Goal: Transaction & Acquisition: Purchase product/service

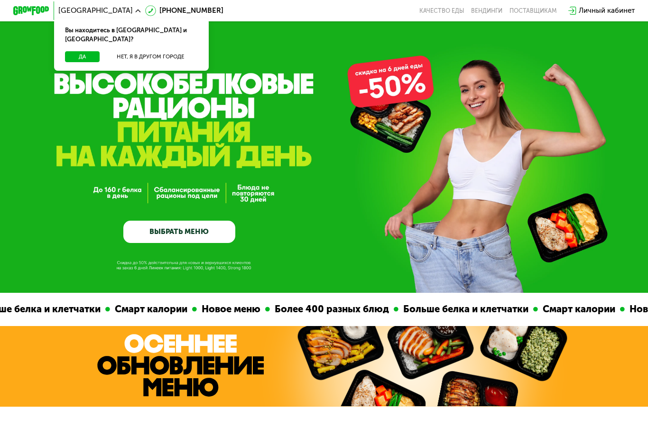
click at [79, 51] on button "Да" at bounding box center [82, 56] width 35 height 11
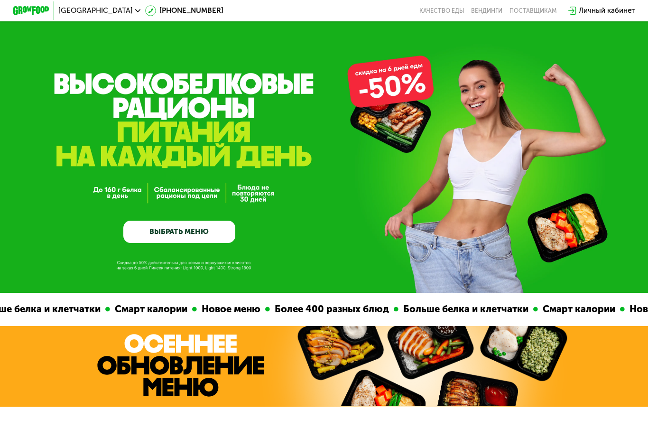
click at [140, 240] on link "ВЫБРАТЬ МЕНЮ" at bounding box center [179, 232] width 112 height 22
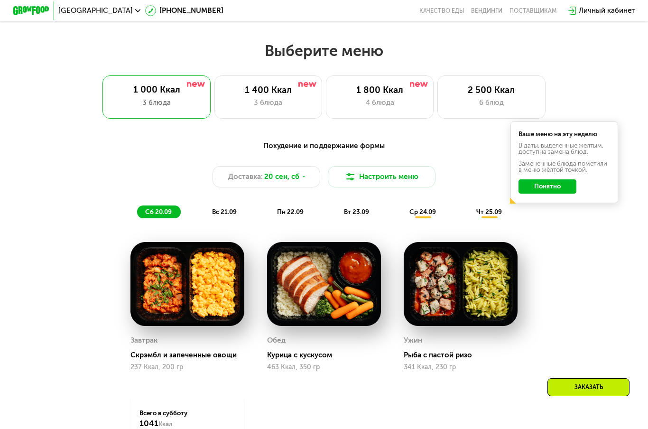
scroll to position [573, 0]
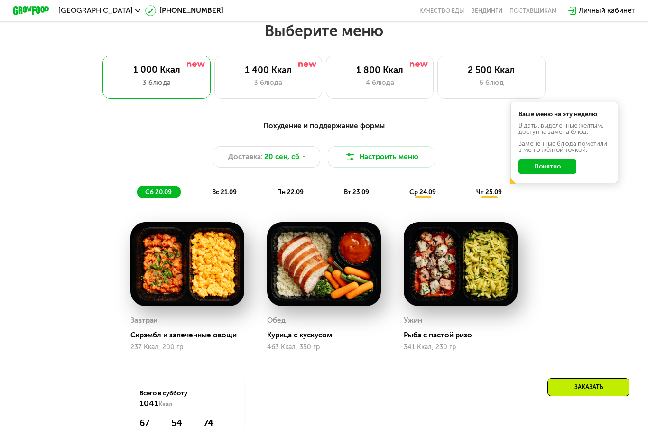
click at [351, 75] on div "1 800 Ккал 4 блюда" at bounding box center [380, 77] width 108 height 43
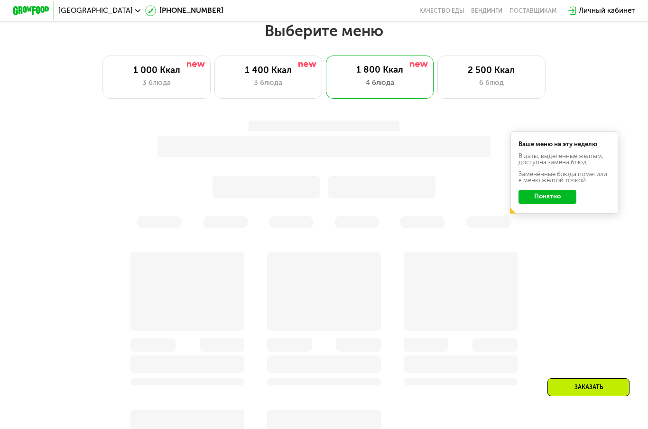
click at [540, 203] on button "Понятно" at bounding box center [548, 197] width 58 height 14
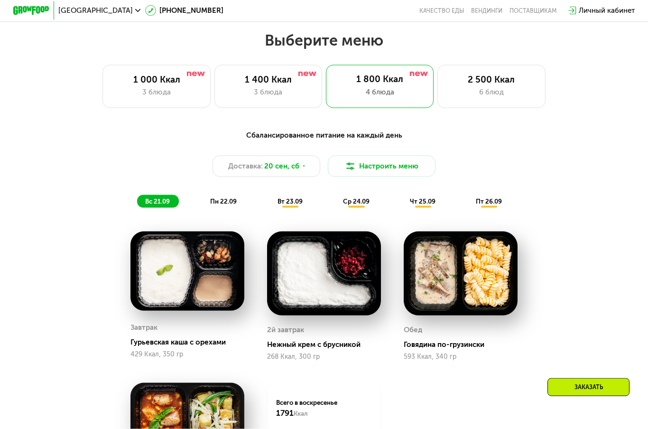
scroll to position [564, 0]
click at [262, 80] on div "1 400 Ккал" at bounding box center [268, 79] width 89 height 11
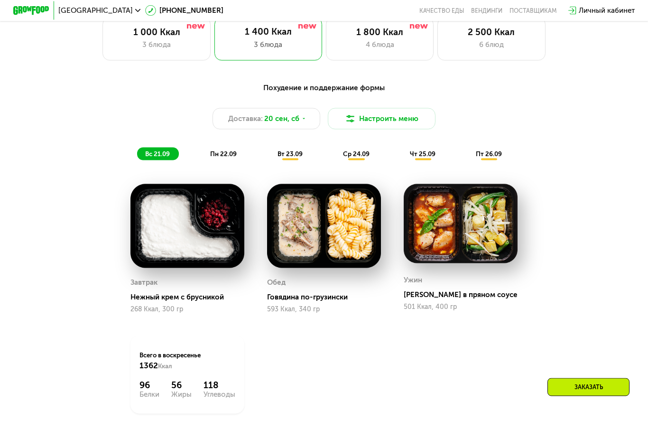
scroll to position [612, 0]
click at [219, 151] on span "пн 22.09" at bounding box center [223, 153] width 27 height 7
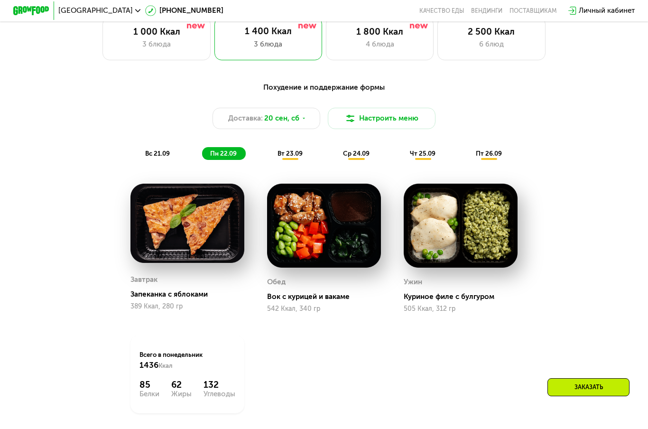
click at [291, 157] on span "вт 23.09" at bounding box center [290, 153] width 25 height 7
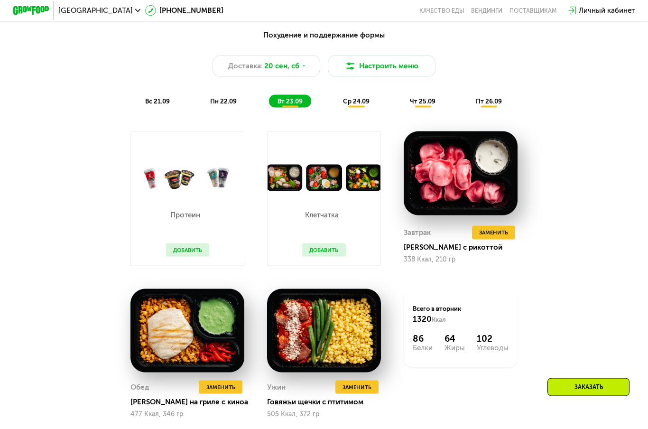
scroll to position [666, 0]
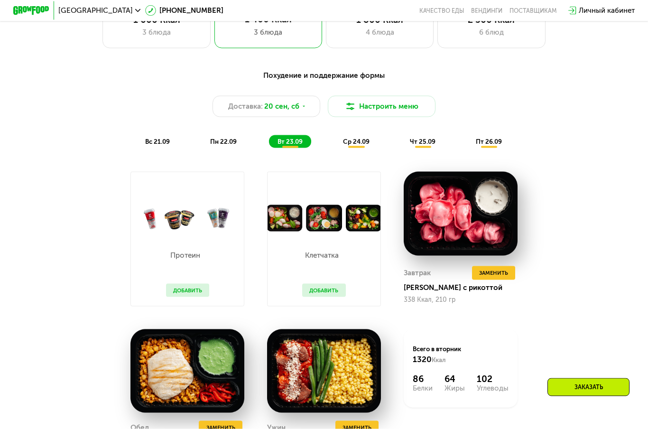
click at [352, 140] on span "ср 24.09" at bounding box center [356, 141] width 27 height 7
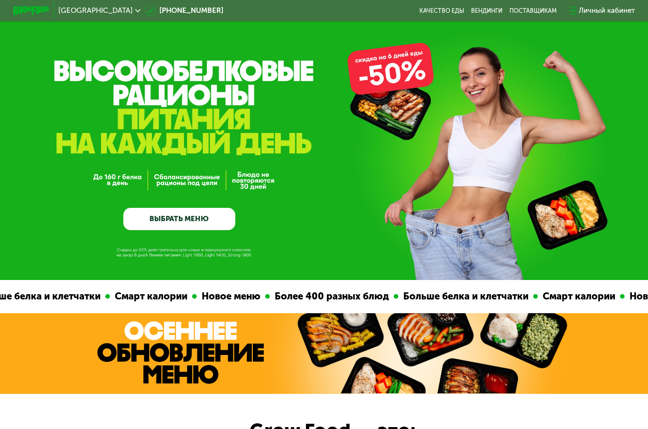
scroll to position [0, 0]
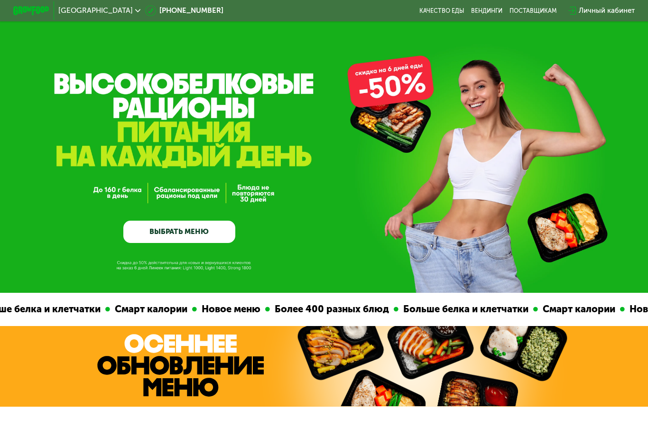
click at [601, 13] on div "Личный кабинет" at bounding box center [607, 10] width 56 height 11
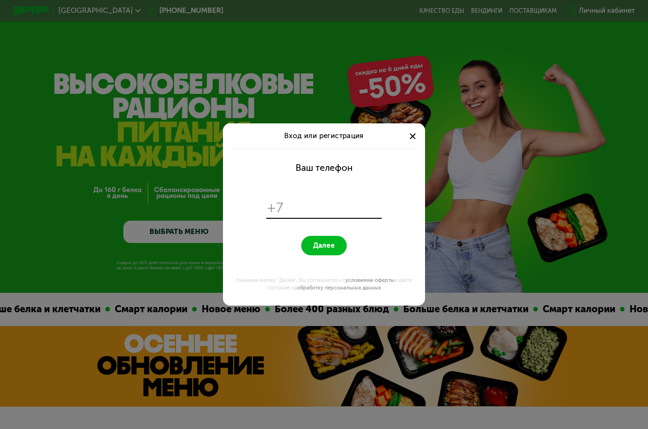
click at [297, 207] on input "tel" at bounding box center [334, 207] width 93 height 17
click at [300, 207] on input "tel" at bounding box center [334, 207] width 93 height 17
type input "**********"
click at [324, 247] on span "Далее" at bounding box center [324, 245] width 22 height 9
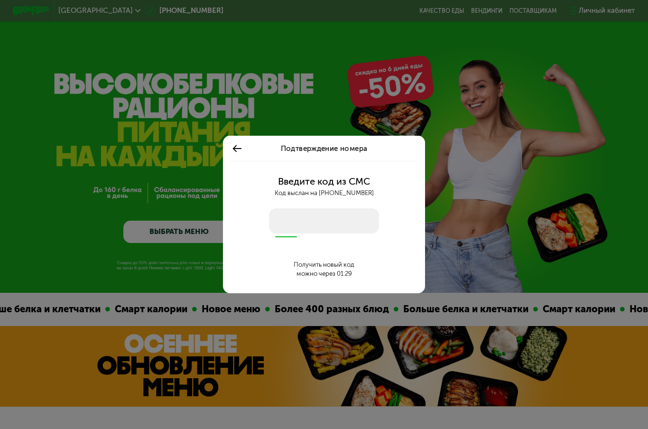
click at [278, 214] on input "number" at bounding box center [324, 220] width 110 height 25
click at [297, 233] on input "number" at bounding box center [324, 220] width 110 height 25
click at [283, 221] on input "number" at bounding box center [324, 220] width 110 height 25
type input "****"
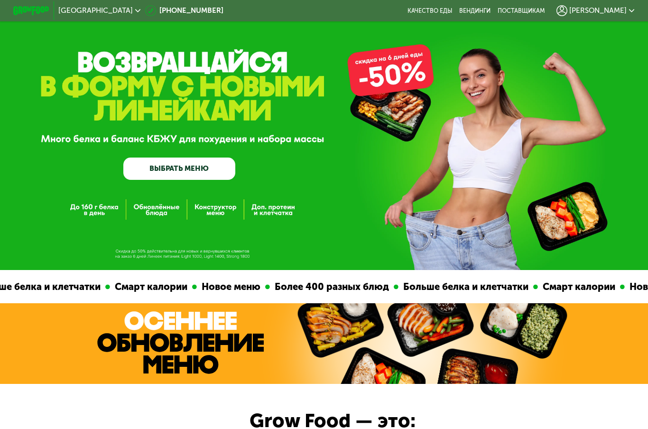
click at [613, 16] on div "ксения" at bounding box center [596, 10] width 78 height 11
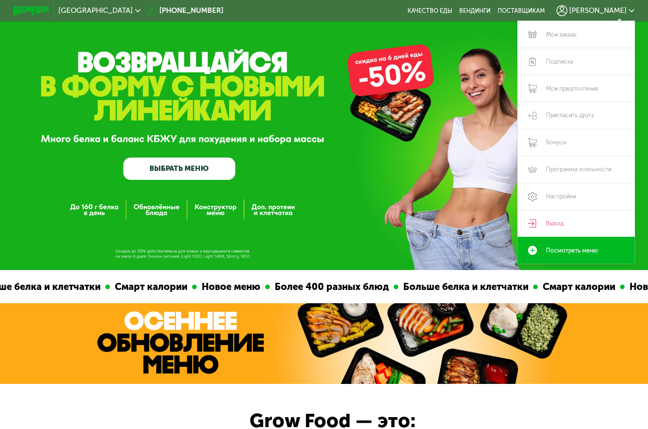
click at [541, 37] on link "Мои заказы" at bounding box center [576, 34] width 117 height 27
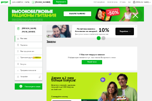
click at [145, 2] on span "[PERSON_NAME]" at bounding box center [142, 2] width 13 height 2
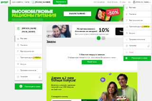
click at [3, 30] on div "Москва [PHONE_NUMBER] Перезвоните мне поставщикам Меню и цены Отзывы FAQ [PERSO…" at bounding box center [76, 63] width 152 height 127
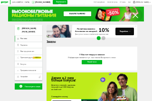
click at [119, 3] on link "Меню и цены" at bounding box center [112, 2] width 13 height 5
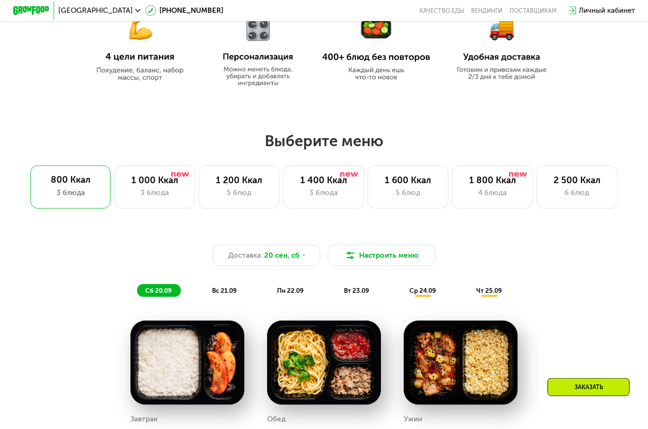
scroll to position [464, 0]
click at [335, 188] on div "3 блюда" at bounding box center [324, 192] width 62 height 11
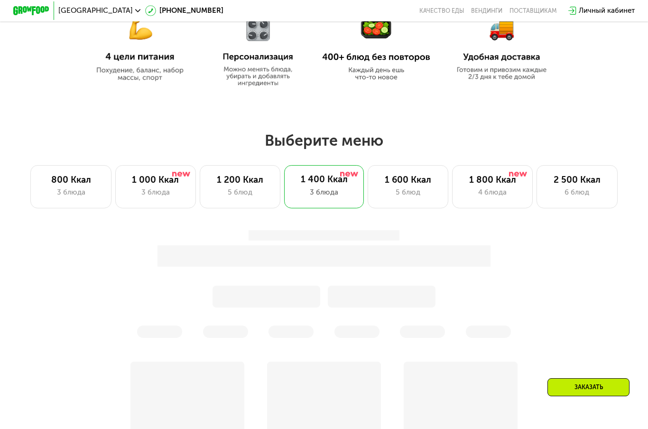
click at [479, 196] on div "4 блюда" at bounding box center [493, 192] width 62 height 11
click at [565, 192] on div "6 блюд" at bounding box center [577, 192] width 62 height 11
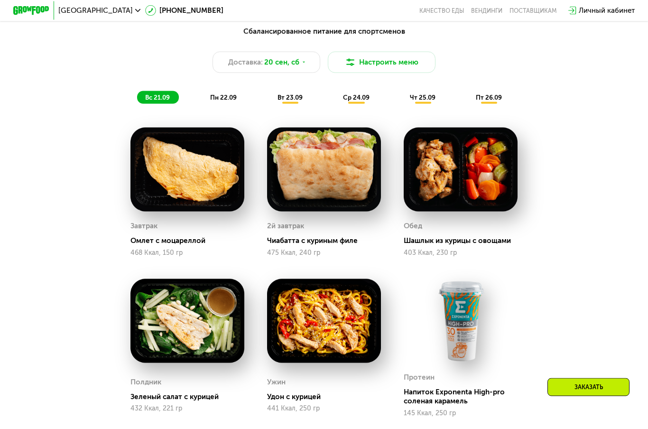
scroll to position [674, 0]
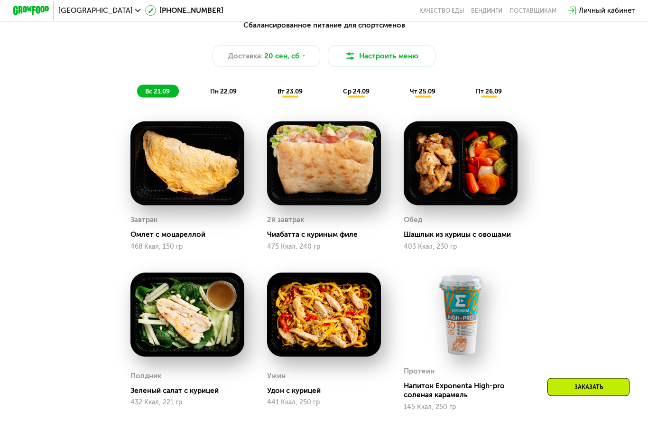
click at [216, 91] on span "пн 22.09" at bounding box center [223, 91] width 27 height 7
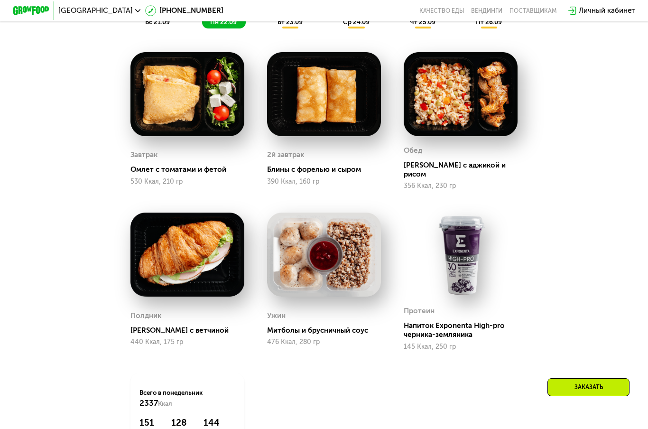
scroll to position [742, 0]
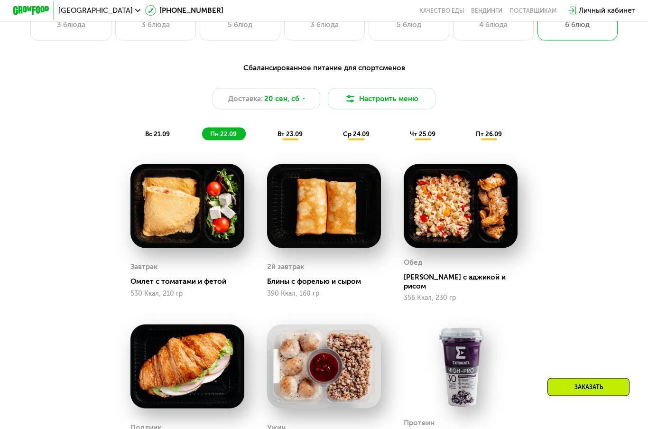
click at [288, 134] on span "вт 23.09" at bounding box center [290, 133] width 25 height 7
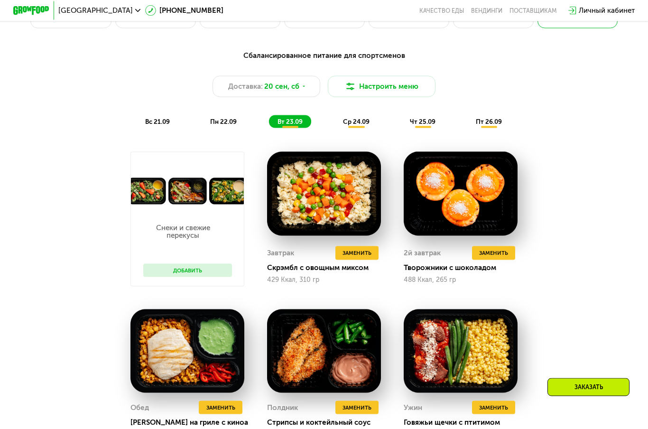
scroll to position [644, 0]
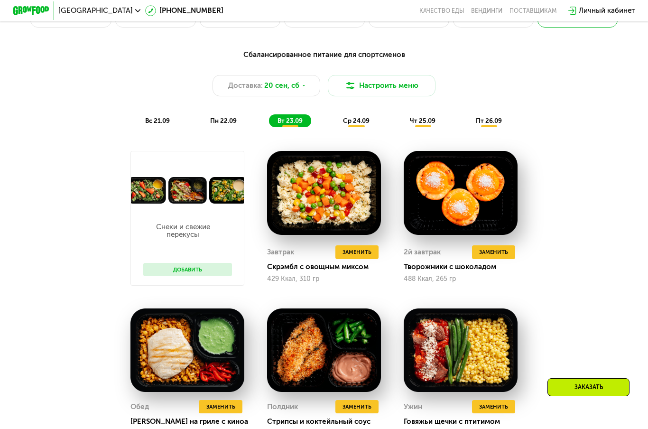
click at [351, 125] on div "ср 24.09" at bounding box center [357, 120] width 44 height 13
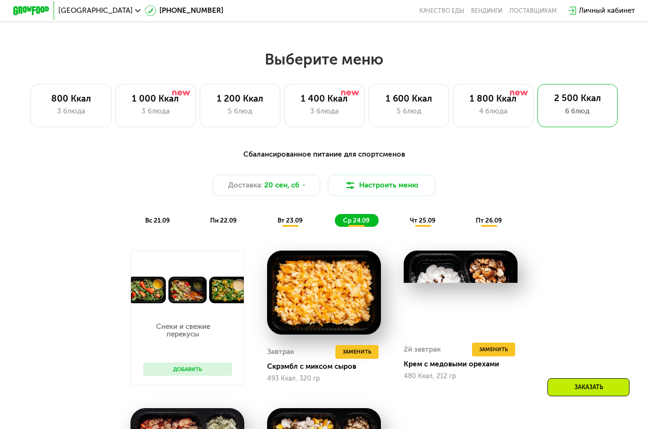
scroll to position [534, 0]
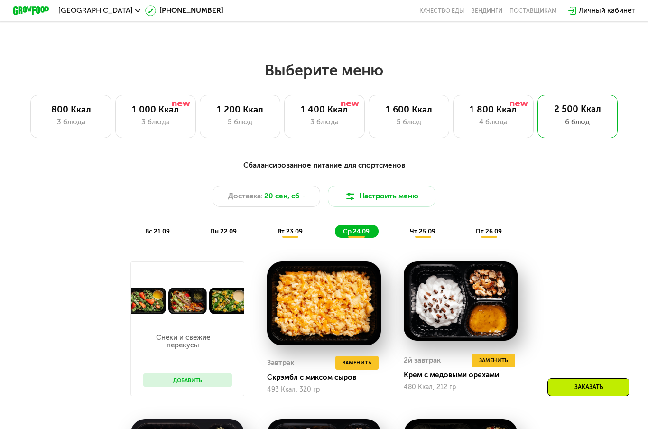
click at [483, 122] on div "4 блюда" at bounding box center [494, 122] width 62 height 11
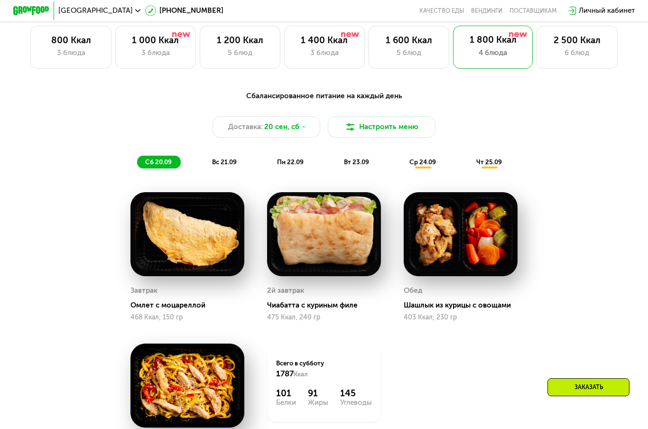
scroll to position [604, 0]
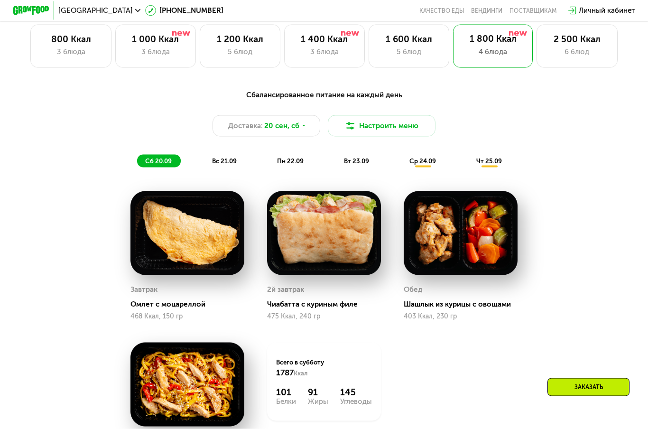
click at [214, 155] on div "вс 21.09" at bounding box center [225, 161] width 42 height 13
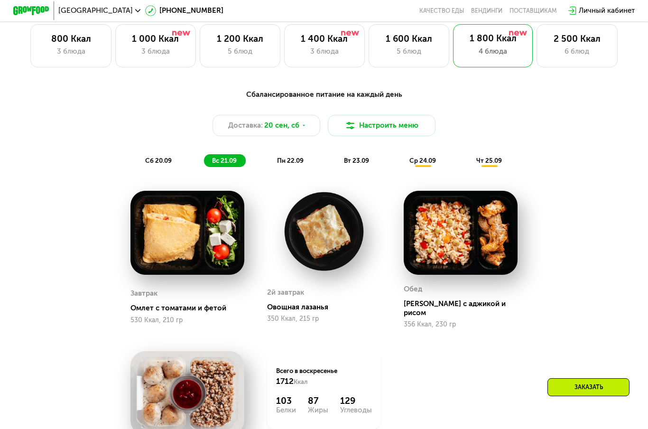
click at [157, 166] on div "сб 20.09" at bounding box center [159, 160] width 44 height 13
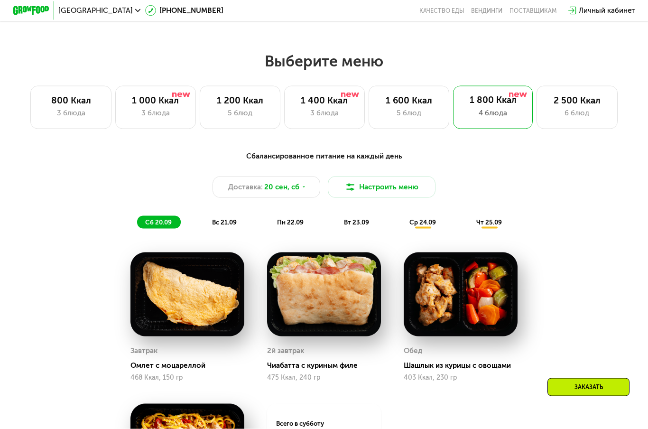
scroll to position [541, 0]
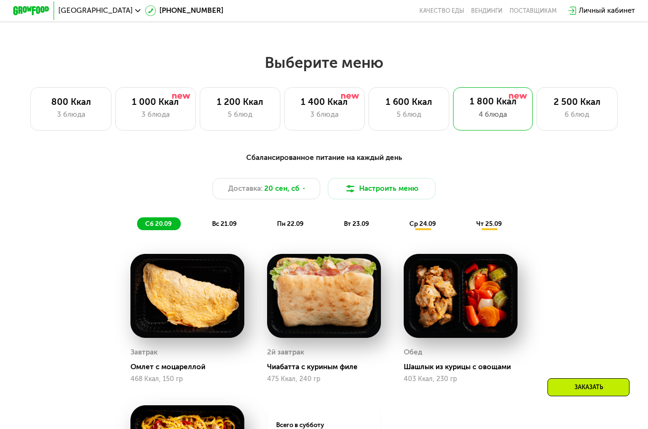
click at [50, 114] on div "3 блюда" at bounding box center [71, 114] width 62 height 11
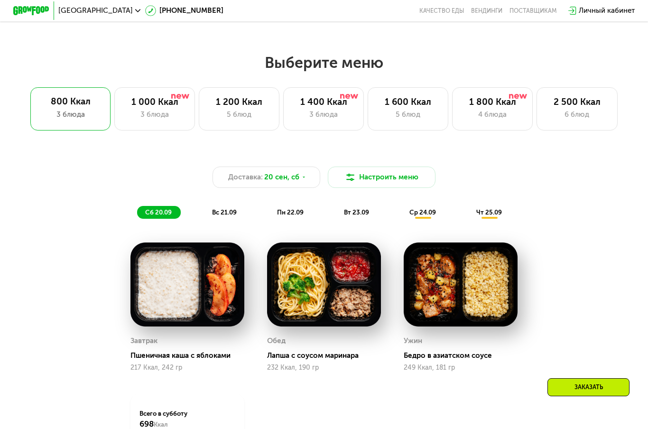
click at [308, 112] on div "3 блюда" at bounding box center [324, 114] width 62 height 11
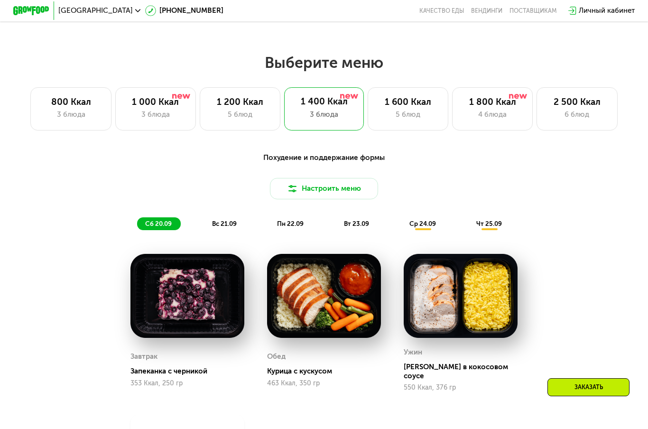
click at [499, 121] on div "1 800 Ккал 4 блюда" at bounding box center [492, 108] width 81 height 43
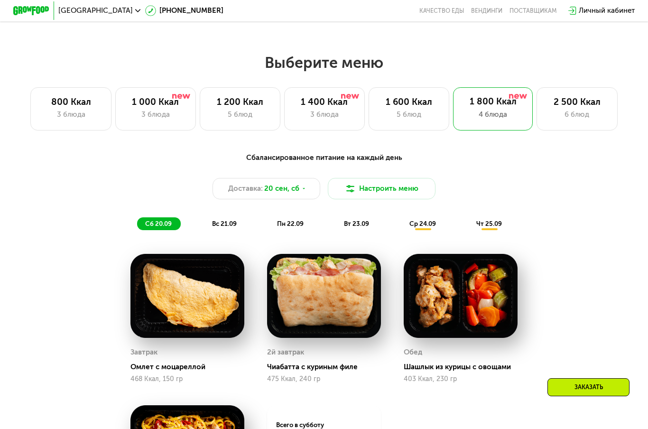
click at [566, 105] on div "2 500 Ккал" at bounding box center [577, 102] width 62 height 11
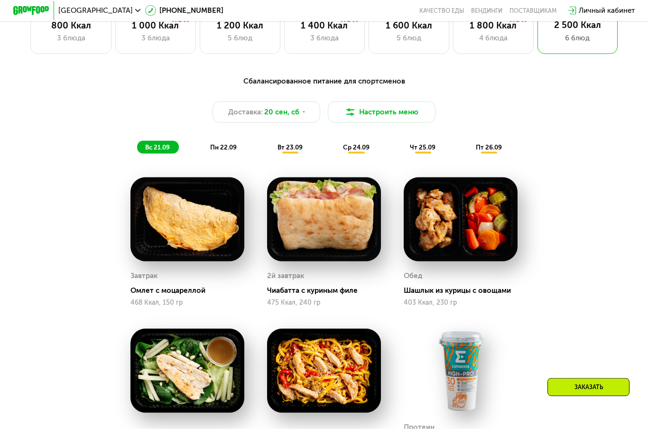
scroll to position [634, 0]
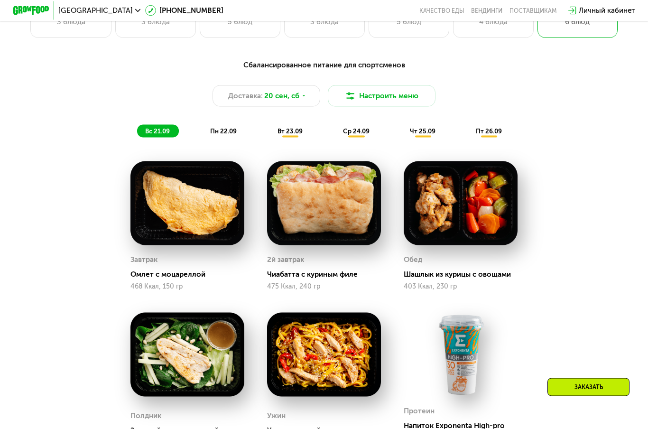
click at [203, 127] on div "пн 22.09" at bounding box center [224, 131] width 44 height 13
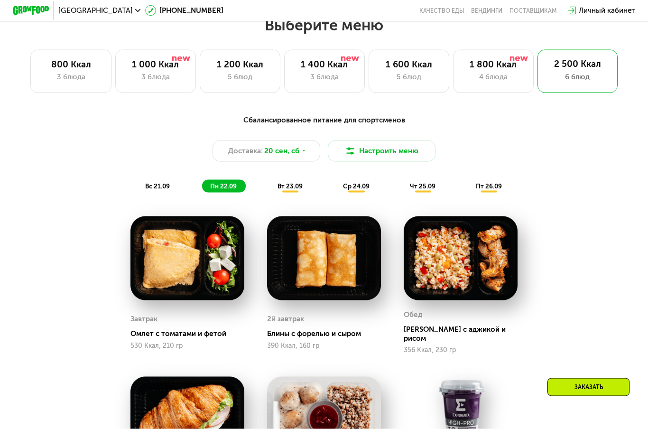
scroll to position [576, 0]
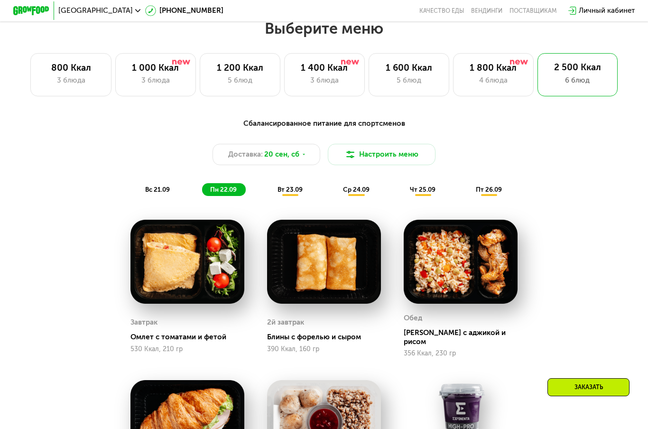
click at [282, 190] on span "вт 23.09" at bounding box center [290, 189] width 25 height 7
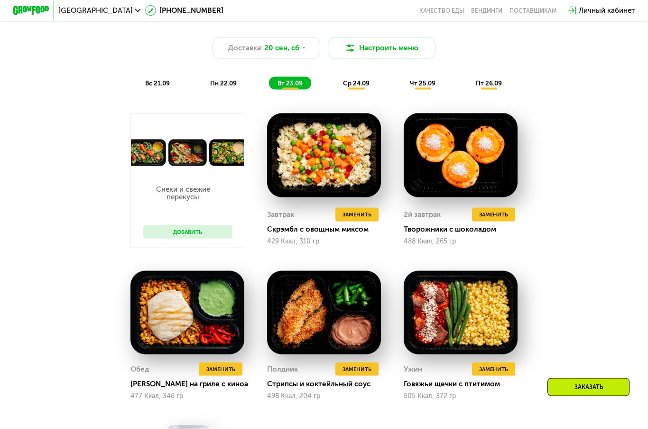
scroll to position [679, 0]
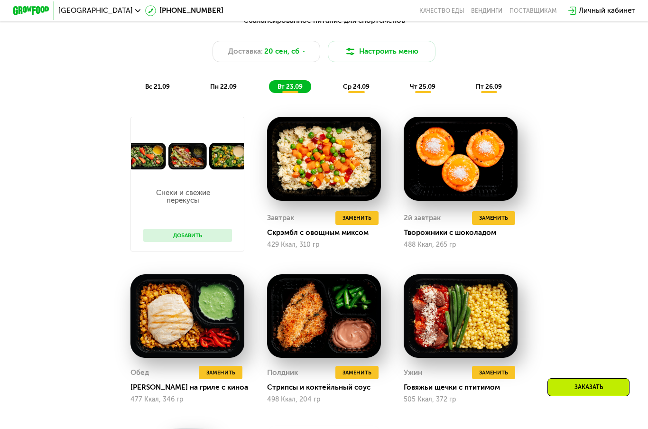
click at [351, 91] on div "ср 24.09" at bounding box center [357, 86] width 44 height 13
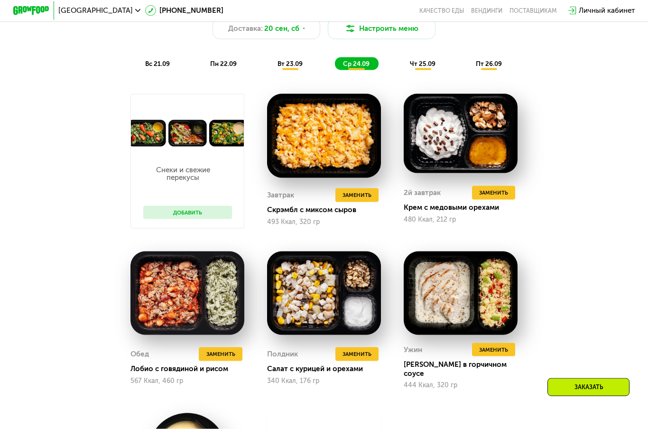
click at [421, 65] on span "чт 25.09" at bounding box center [423, 63] width 26 height 7
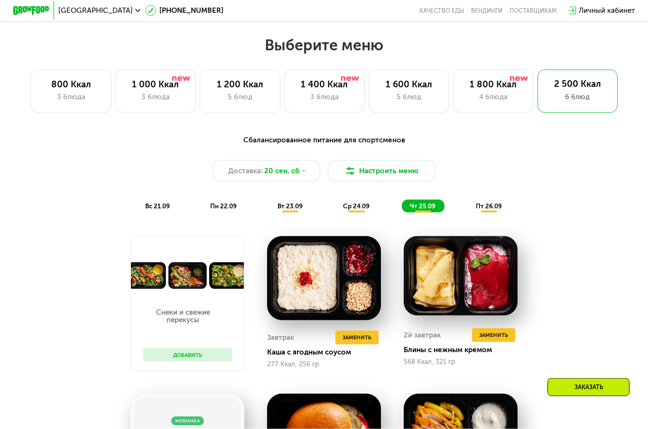
scroll to position [545, 0]
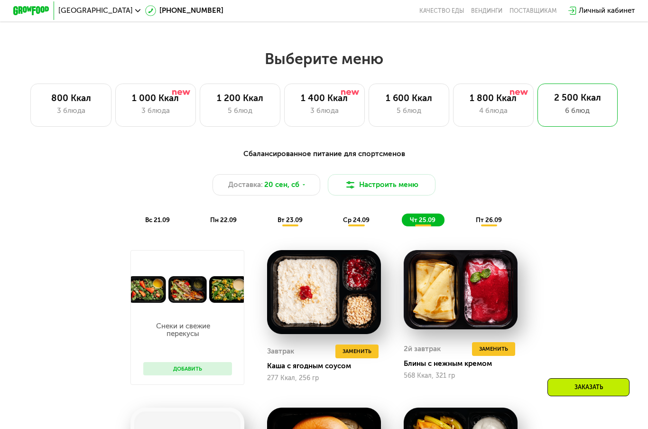
click at [157, 216] on span "вс 21.09" at bounding box center [157, 219] width 25 height 7
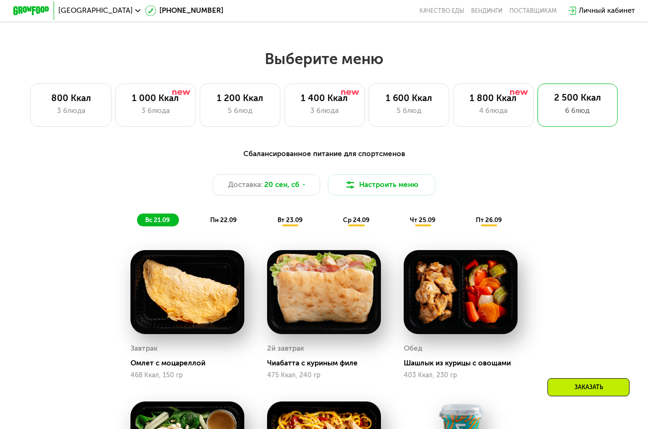
click at [286, 185] on span "20 сен, сб" at bounding box center [281, 184] width 35 height 11
click at [64, 269] on div "Сбалансированное питание для спортсменов Доставка: [DATE] Настроить меню вс 21.…" at bounding box center [324, 410] width 555 height 535
click at [283, 195] on div "Доставка: [DATE]" at bounding box center [267, 185] width 108 height 22
click at [78, 211] on div "Сбалансированное питание для спортсменов Доставка: 20 сен, сб Настроить меню вс…" at bounding box center [323, 188] width 533 height 78
click at [280, 188] on span "20 сен, сб" at bounding box center [281, 184] width 35 height 11
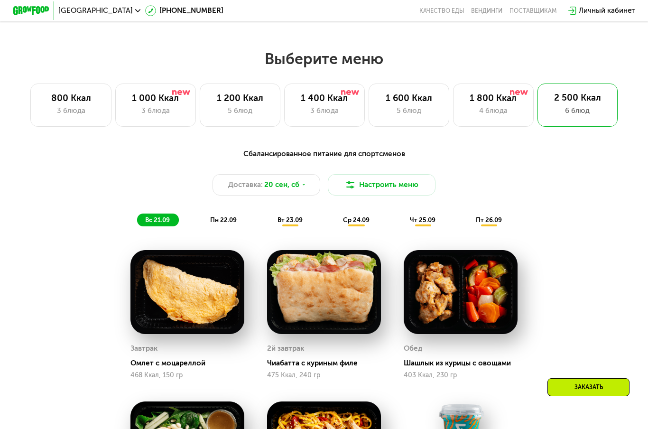
click at [72, 251] on div "Сбалансированное питание для спортсменов Доставка: [DATE] Настроить меню вс 21.…" at bounding box center [324, 410] width 555 height 535
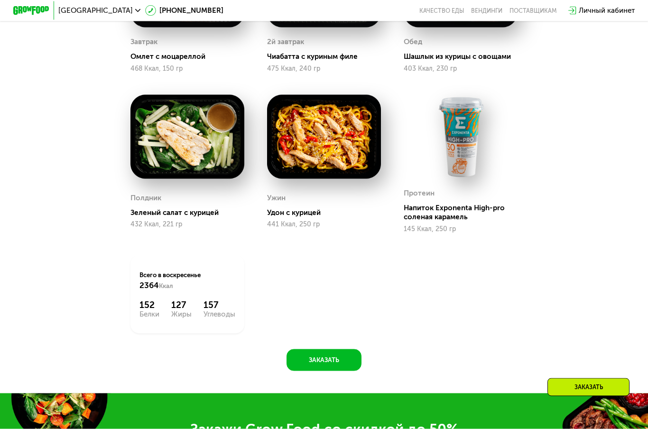
scroll to position [852, 0]
click at [317, 349] on button "Заказать" at bounding box center [324, 360] width 75 height 22
click at [307, 349] on button "Заказать" at bounding box center [324, 360] width 75 height 22
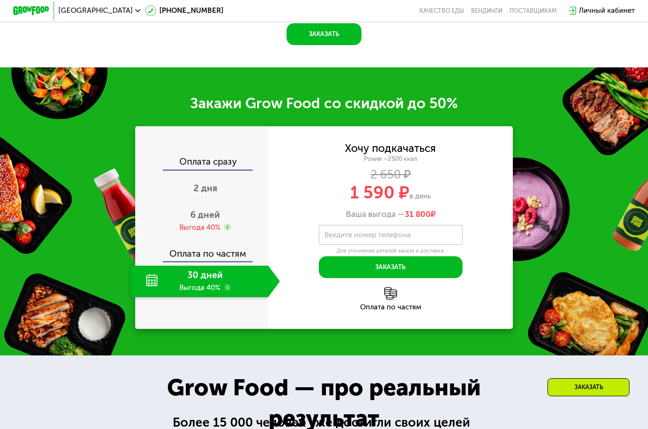
scroll to position [1240, 0]
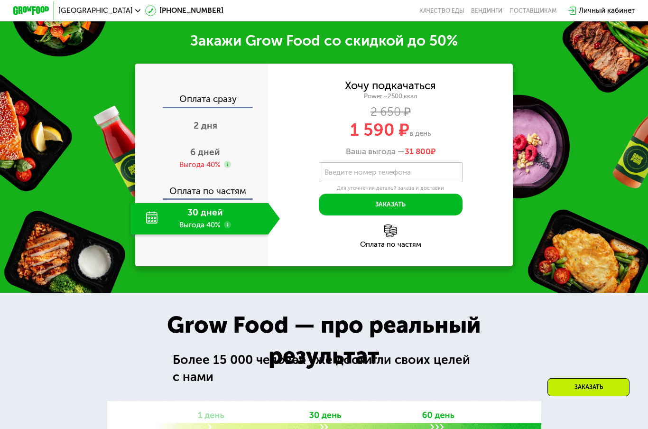
click at [214, 217] on div "30 дней Выгода 40%" at bounding box center [199, 218] width 138 height 31
click at [216, 220] on div "30 дней Выгода 40%" at bounding box center [199, 218] width 138 height 31
click at [200, 120] on span "2 дня" at bounding box center [206, 125] width 24 height 11
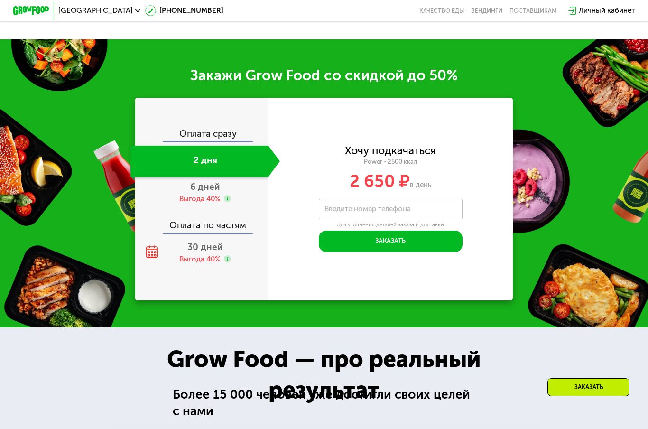
click at [185, 249] on div "30 дней Выгода 40%" at bounding box center [204, 252] width 149 height 31
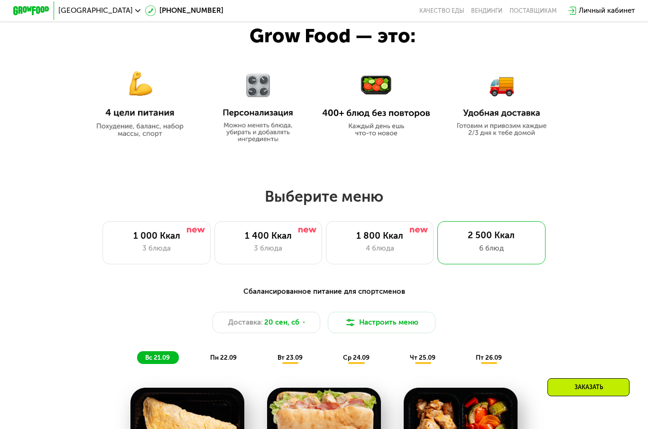
scroll to position [408, 0]
click at [252, 245] on div "3 блюда" at bounding box center [268, 248] width 89 height 11
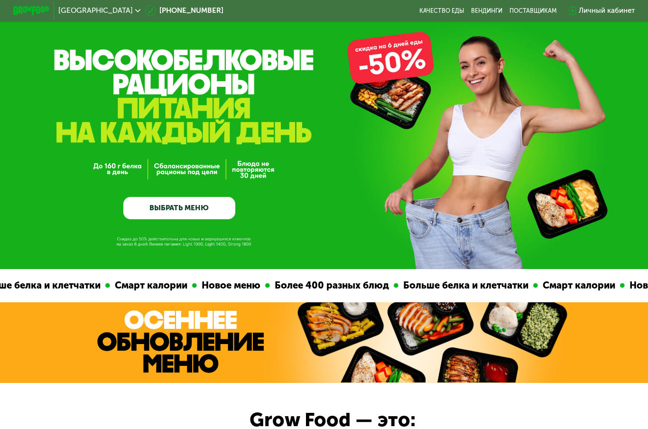
scroll to position [0, 0]
